Goal: Task Accomplishment & Management: Use online tool/utility

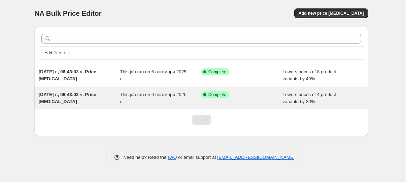
click at [51, 102] on span "[DATE] г., 06:43:03 ч. Price [MEDICAL_DATA]" at bounding box center [68, 98] width 58 height 12
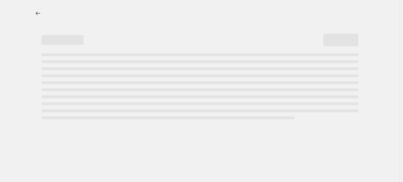
select select "percentage"
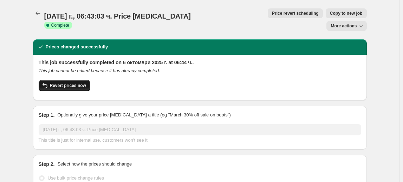
click at [63, 80] on button "Revert prices now" at bounding box center [65, 85] width 52 height 11
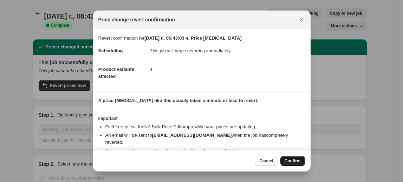
click at [295, 160] on span "Confirm" at bounding box center [292, 161] width 16 height 6
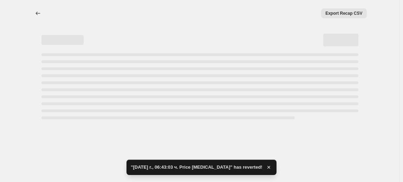
select select "percentage"
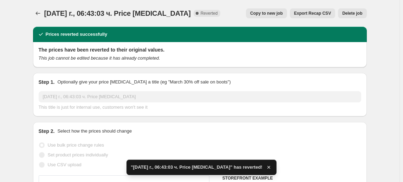
click at [355, 17] on button "Delete job" at bounding box center [352, 13] width 28 height 10
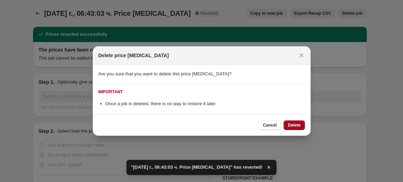
click at [298, 125] on span "Delete" at bounding box center [294, 126] width 13 height 6
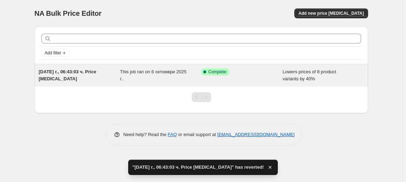
click at [71, 79] on div "[DATE] г., 06:43:03 ч. Price [MEDICAL_DATA]" at bounding box center [79, 75] width 81 height 14
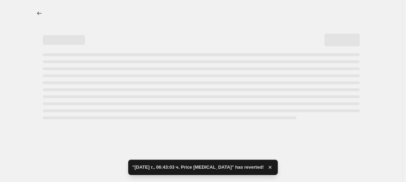
select select "percentage"
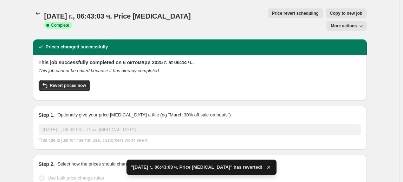
click at [79, 67] on div "This job successfully completed on 6 октомври 2025 г. at 06:44 ч.. This job can…" at bounding box center [200, 77] width 322 height 36
click at [80, 83] on span "Revert prices now" at bounding box center [68, 86] width 36 height 6
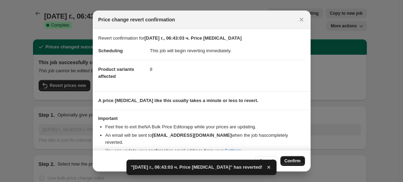
click at [298, 162] on span "Confirm" at bounding box center [292, 161] width 16 height 6
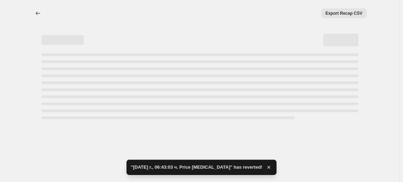
select select "percentage"
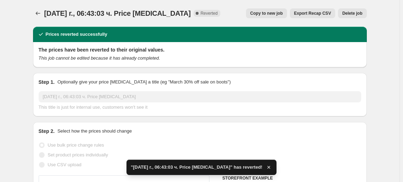
click at [361, 16] on span "Delete job" at bounding box center [352, 14] width 20 height 6
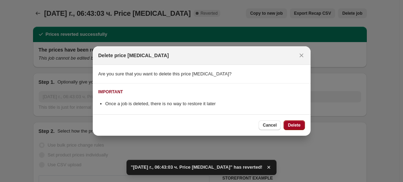
click at [299, 125] on span "Delete" at bounding box center [294, 126] width 13 height 6
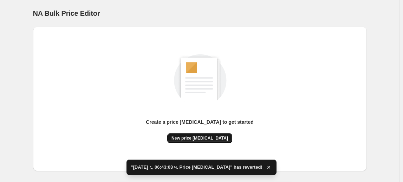
click at [218, 140] on span "New price [MEDICAL_DATA]" at bounding box center [199, 139] width 57 height 6
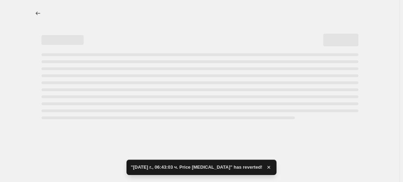
select select "percentage"
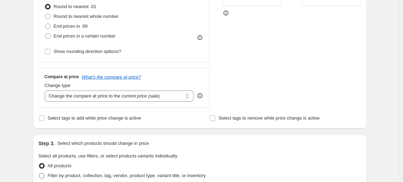
scroll to position [255, 0]
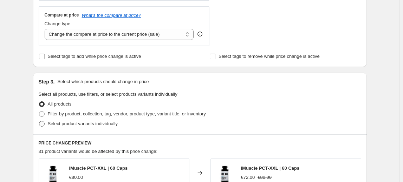
click at [70, 124] on span "Select product variants individually" at bounding box center [83, 123] width 70 height 5
click at [39, 122] on input "Select product variants individually" at bounding box center [39, 121] width 0 height 0
radio input "true"
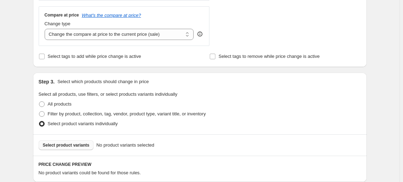
click at [73, 144] on span "Select product variants" at bounding box center [66, 146] width 47 height 6
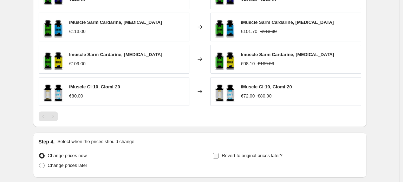
scroll to position [508, 0]
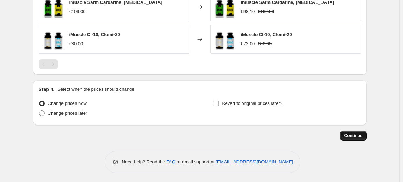
click at [354, 136] on span "Continue" at bounding box center [353, 136] width 18 height 6
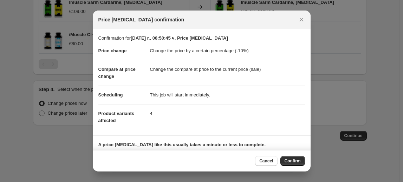
click at [296, 160] on span "Confirm" at bounding box center [292, 161] width 16 height 6
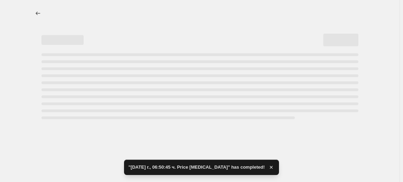
select select "percentage"
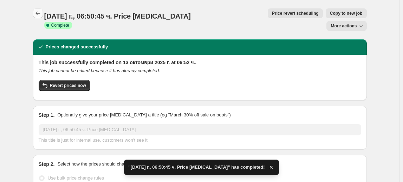
click at [38, 12] on icon "Price change jobs" at bounding box center [37, 13] width 7 height 7
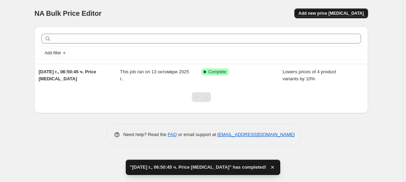
click at [329, 11] on span "Add new price [MEDICAL_DATA]" at bounding box center [331, 14] width 65 height 6
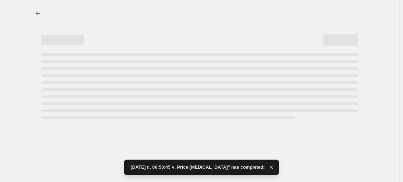
select select "percentage"
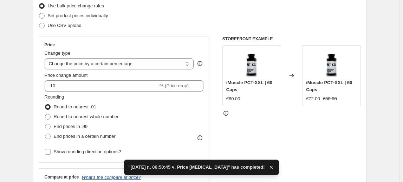
scroll to position [96, 0]
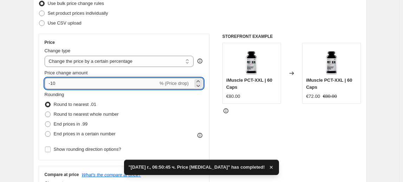
click at [57, 81] on input "-10" at bounding box center [101, 83] width 113 height 11
click at [54, 81] on input "-10" at bounding box center [101, 83] width 113 height 11
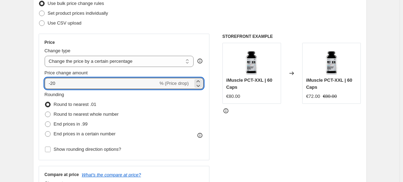
type input "-20"
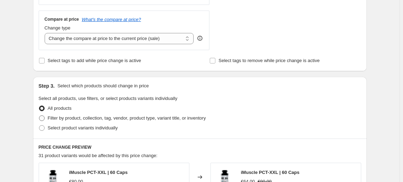
scroll to position [255, 0]
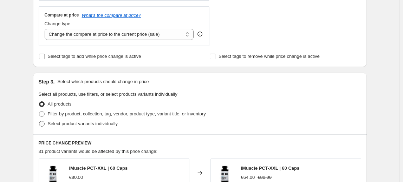
click at [81, 124] on span "Select product variants individually" at bounding box center [83, 123] width 70 height 5
click at [39, 122] on input "Select product variants individually" at bounding box center [39, 121] width 0 height 0
radio input "true"
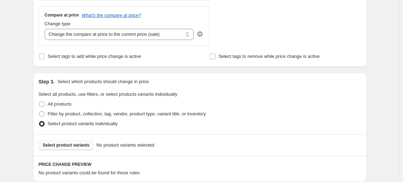
click at [78, 148] on span "Select product variants" at bounding box center [66, 146] width 47 height 6
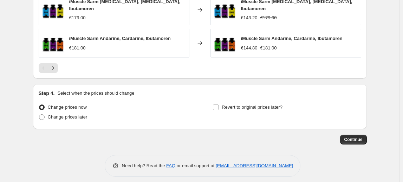
scroll to position [539, 0]
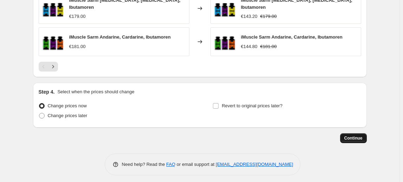
click at [354, 133] on button "Continue" at bounding box center [353, 138] width 27 height 10
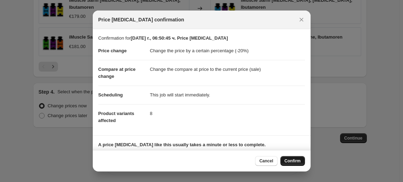
click at [286, 164] on span "Confirm" at bounding box center [292, 161] width 16 height 6
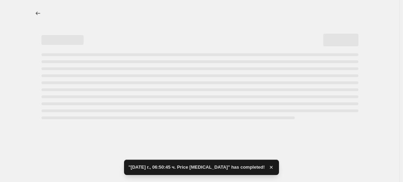
select select "percentage"
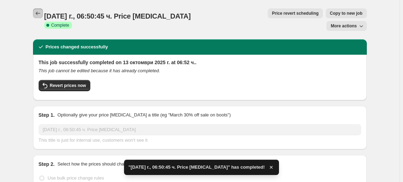
click at [40, 16] on icon "Price change jobs" at bounding box center [37, 13] width 7 height 7
